Goal: Task Accomplishment & Management: Use online tool/utility

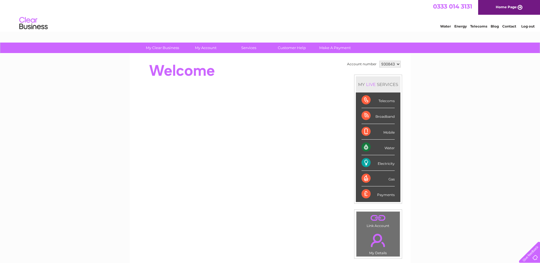
click at [385, 163] on div "Electricity" at bounding box center [378, 163] width 33 height 16
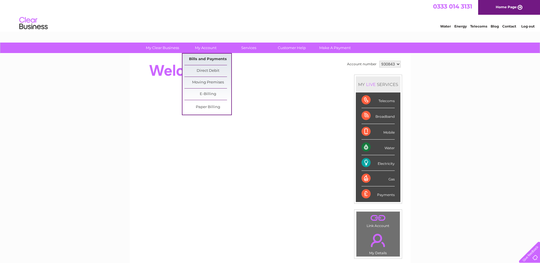
click at [213, 58] on link "Bills and Payments" at bounding box center [208, 59] width 47 height 11
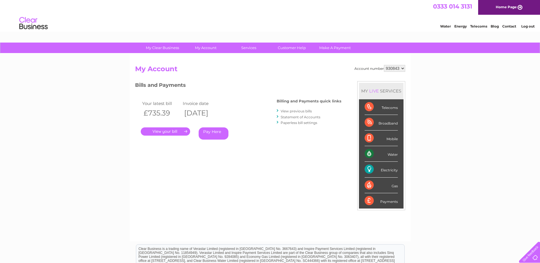
click at [168, 130] on link "." at bounding box center [165, 131] width 49 height 8
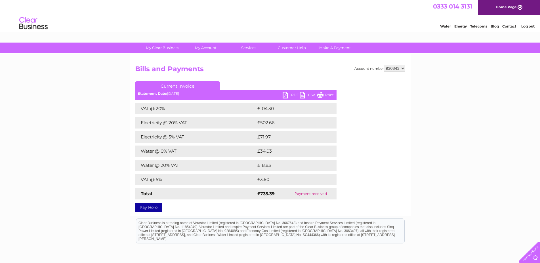
drag, startPoint x: 325, startPoint y: 94, endPoint x: 480, endPoint y: 12, distance: 175.0
click at [325, 94] on link "Print" at bounding box center [325, 96] width 17 height 8
click at [294, 94] on link "PDF" at bounding box center [291, 96] width 17 height 8
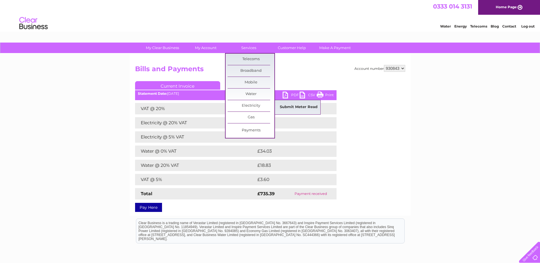
click at [305, 106] on link "Submit Meter Read" at bounding box center [298, 107] width 47 height 11
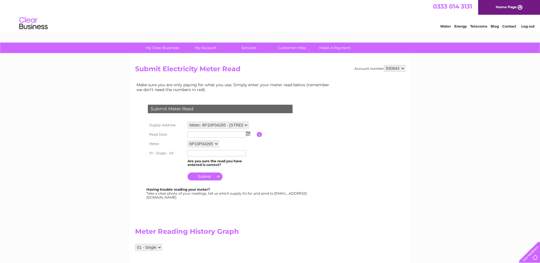
click at [225, 133] on input "text" at bounding box center [217, 134] width 58 height 6
click at [248, 133] on img at bounding box center [248, 133] width 4 height 5
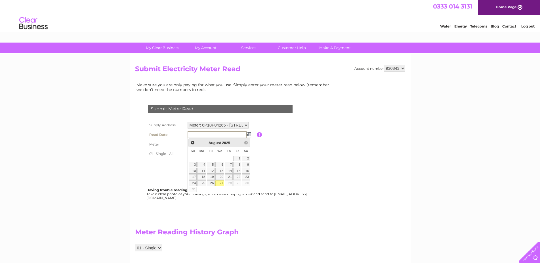
click at [219, 183] on link "27" at bounding box center [219, 184] width 9 height 6
type input "2025/08/27"
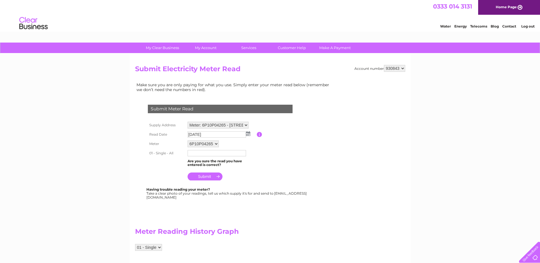
click at [197, 153] on input "text" at bounding box center [217, 153] width 58 height 6
type input "14451"
click at [211, 177] on input "submit" at bounding box center [205, 177] width 35 height 8
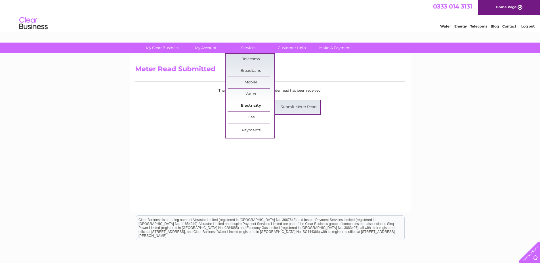
click at [251, 104] on link "Electricity" at bounding box center [251, 105] width 47 height 11
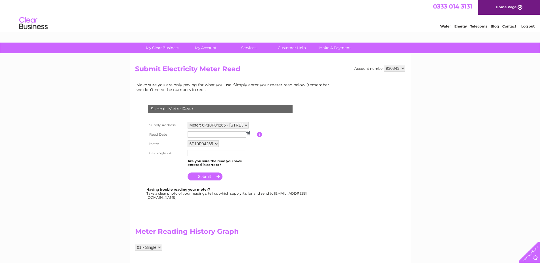
click at [188, 122] on select "Meter: 6P10P04265 - 63 Main Street, Rutherglen, Glasgow, G73 2JH Meter: 3410P03…" at bounding box center [218, 125] width 61 height 7
select select "129672"
click option "Meter: 3410P03167 - 63 Main Street, Rutherglen, Glasgow, G73 2JH" at bounding box center [0, 0] width 0 height 0
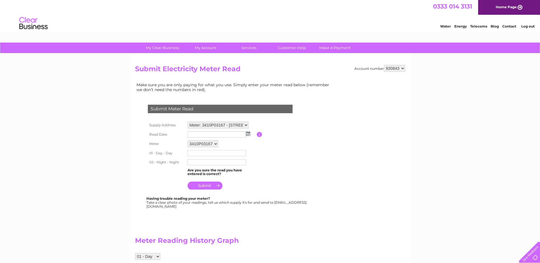
click at [223, 135] on input "text" at bounding box center [217, 134] width 58 height 6
click at [249, 135] on img at bounding box center [248, 133] width 4 height 5
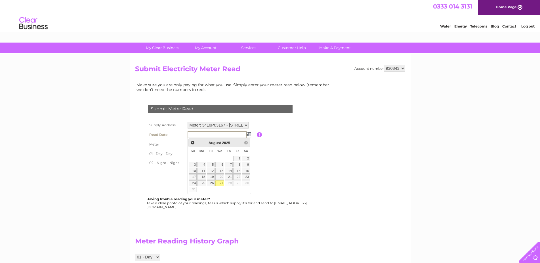
click at [222, 183] on link "27" at bounding box center [219, 184] width 9 height 6
type input "[DATE]"
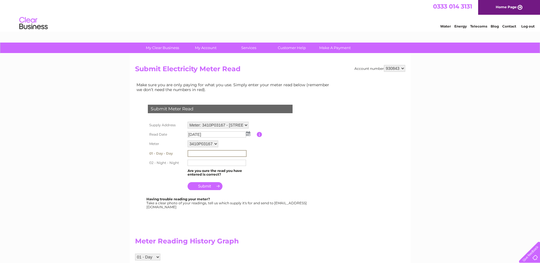
click at [209, 154] on input "text" at bounding box center [217, 153] width 59 height 7
type input "51977"
click at [208, 165] on input "text" at bounding box center [217, 163] width 58 height 6
type input "56944"
click at [210, 187] on input "submit" at bounding box center [205, 186] width 35 height 8
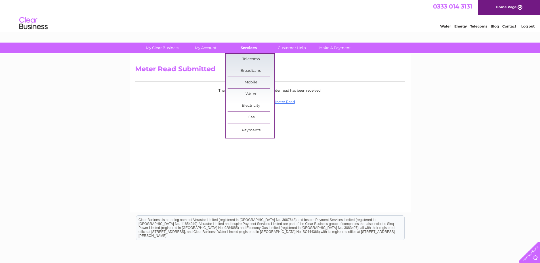
click at [250, 47] on link "Services" at bounding box center [248, 48] width 47 height 11
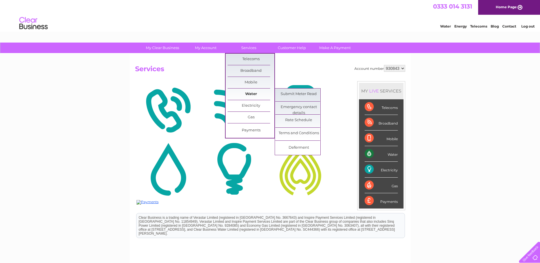
click at [257, 93] on link "Water" at bounding box center [251, 94] width 47 height 11
click at [307, 92] on link "Submit Meter Read" at bounding box center [298, 94] width 47 height 11
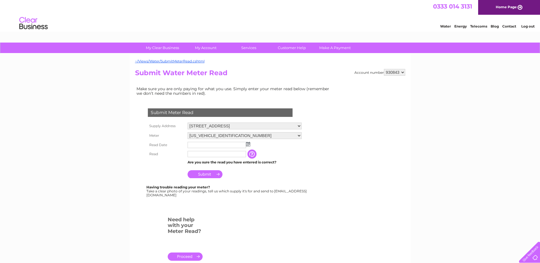
click at [217, 145] on input "text" at bounding box center [217, 145] width 58 height 6
click at [250, 145] on img at bounding box center [248, 144] width 4 height 5
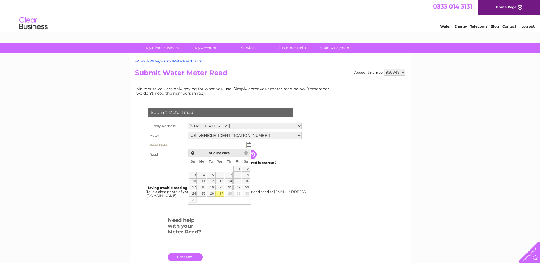
click at [221, 194] on link "27" at bounding box center [219, 194] width 9 height 6
type input "2025/08/27"
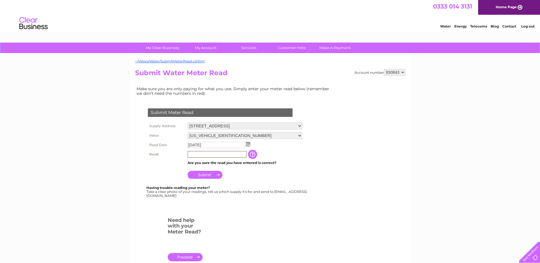
click at [219, 152] on input "text" at bounding box center [217, 154] width 59 height 7
click at [211, 175] on input "Submit" at bounding box center [205, 175] width 35 height 8
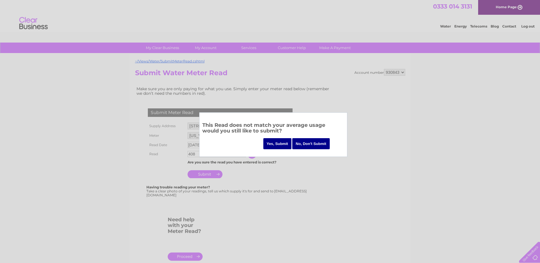
click at [314, 145] on input "No, Don't Submit" at bounding box center [310, 143] width 37 height 11
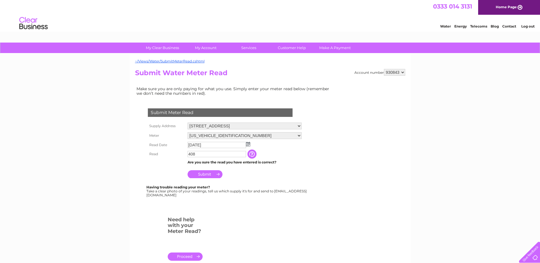
click at [218, 154] on input "408" at bounding box center [217, 154] width 58 height 6
type input "409"
click at [213, 173] on input "Submit" at bounding box center [205, 175] width 35 height 8
